Goal: Task Accomplishment & Management: Manage account settings

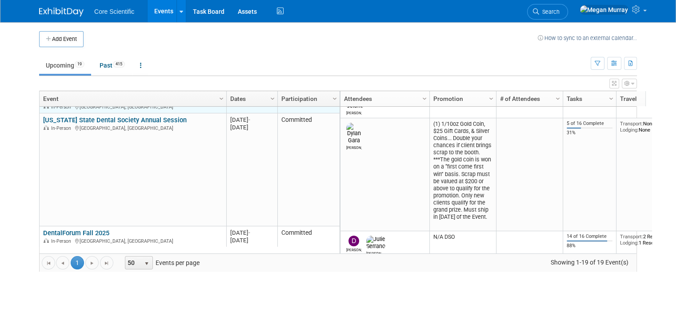
scroll to position [213, 0]
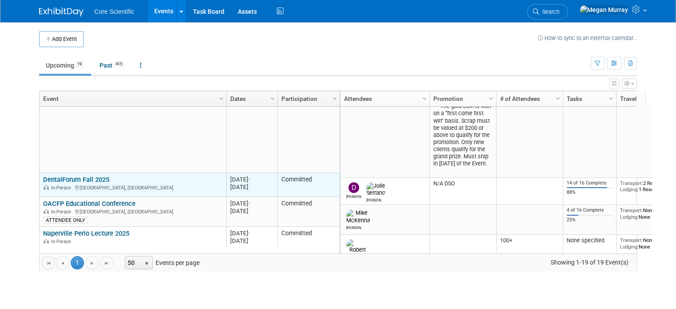
click at [66, 178] on link "DentalForum Fall 2025" at bounding box center [76, 180] width 66 height 8
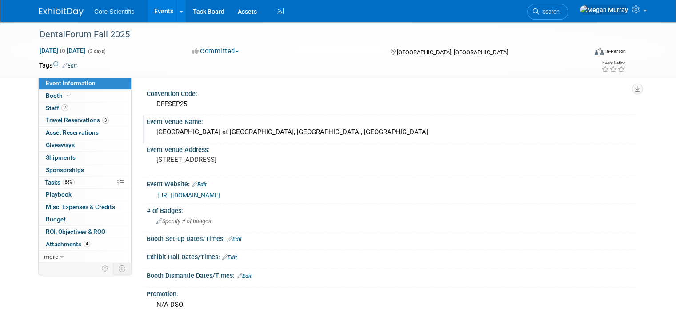
click at [196, 131] on div "[GEOGRAPHIC_DATA] at [GEOGRAPHIC_DATA], [GEOGRAPHIC_DATA], [GEOGRAPHIC_DATA]" at bounding box center [391, 132] width 477 height 14
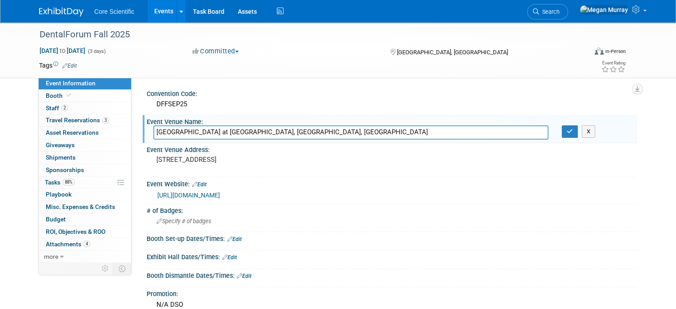
click at [196, 131] on input "[GEOGRAPHIC_DATA] at [GEOGRAPHIC_DATA], [GEOGRAPHIC_DATA], [GEOGRAPHIC_DATA]" at bounding box center [350, 132] width 395 height 14
click at [197, 131] on input "[GEOGRAPHIC_DATA] at [GEOGRAPHIC_DATA], [GEOGRAPHIC_DATA], [GEOGRAPHIC_DATA]" at bounding box center [350, 132] width 395 height 14
click at [197, 133] on input "[GEOGRAPHIC_DATA] at [GEOGRAPHIC_DATA], [GEOGRAPHIC_DATA], [GEOGRAPHIC_DATA]" at bounding box center [350, 132] width 395 height 14
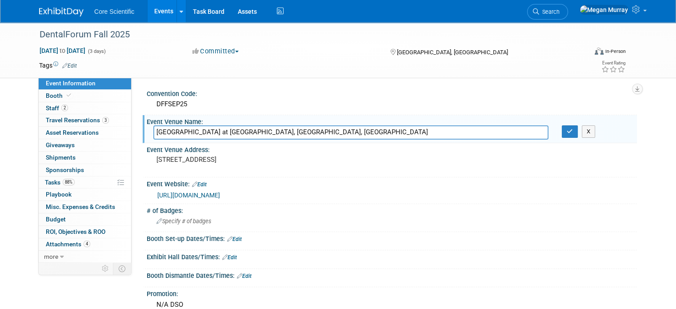
click at [197, 133] on input "[GEOGRAPHIC_DATA] at [GEOGRAPHIC_DATA], [GEOGRAPHIC_DATA], [GEOGRAPHIC_DATA]" at bounding box center [350, 132] width 395 height 14
click at [297, 56] on div "[DATE] to [DATE] (3 days) [DATE] to [DATE] Committed Committed Considering Not …" at bounding box center [332, 52] width 600 height 13
